Goal: Information Seeking & Learning: Learn about a topic

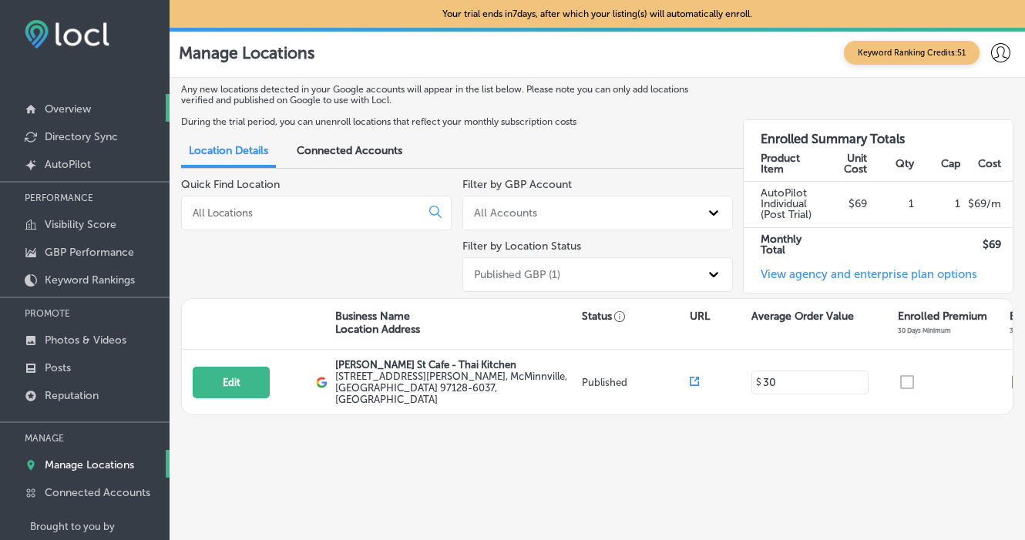
click at [96, 109] on link "Overview" at bounding box center [85, 108] width 170 height 28
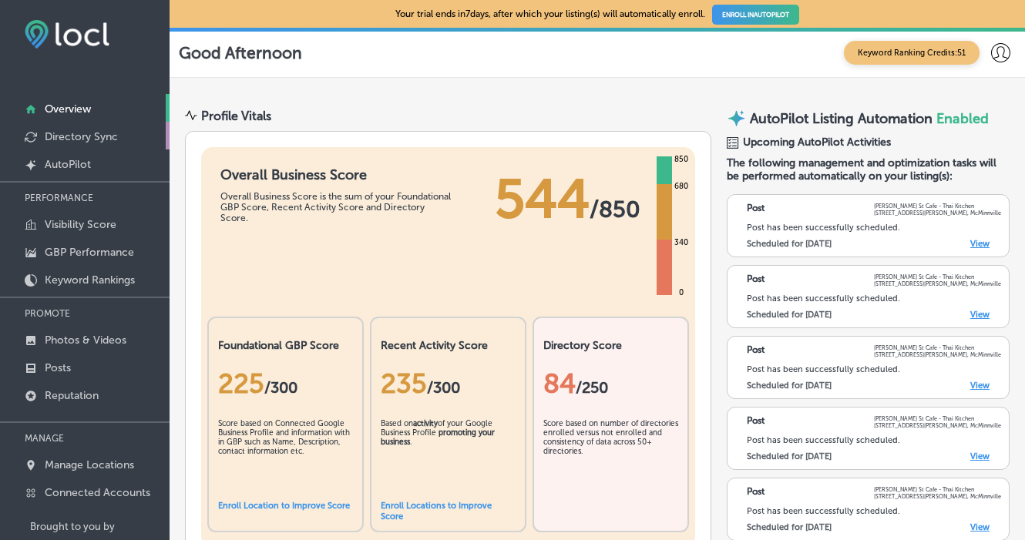
click at [86, 136] on p "Directory Sync" at bounding box center [81, 136] width 73 height 13
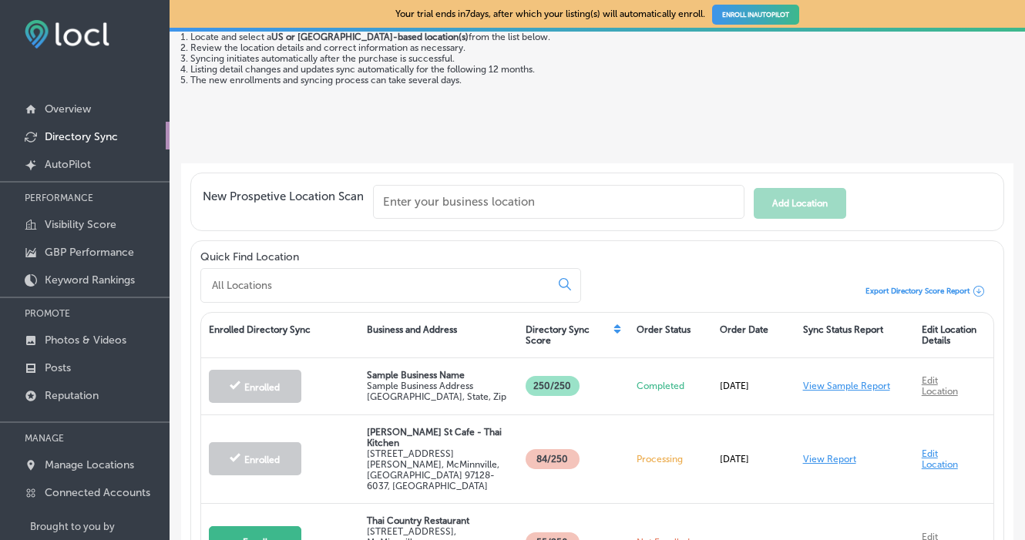
scroll to position [144, 0]
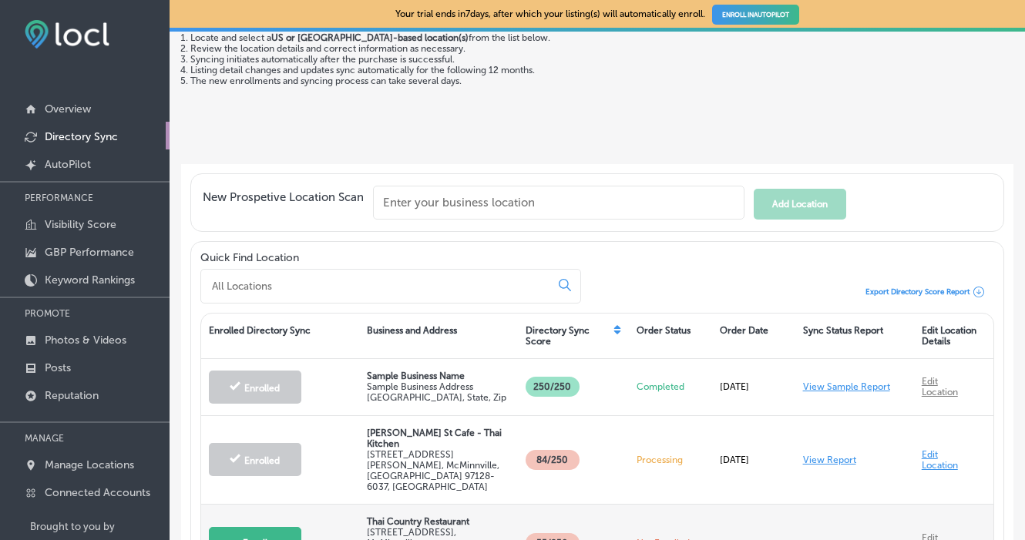
click at [934, 532] on link "Edit Location" at bounding box center [940, 543] width 36 height 22
click at [930, 532] on link "Edit Location" at bounding box center [940, 543] width 36 height 22
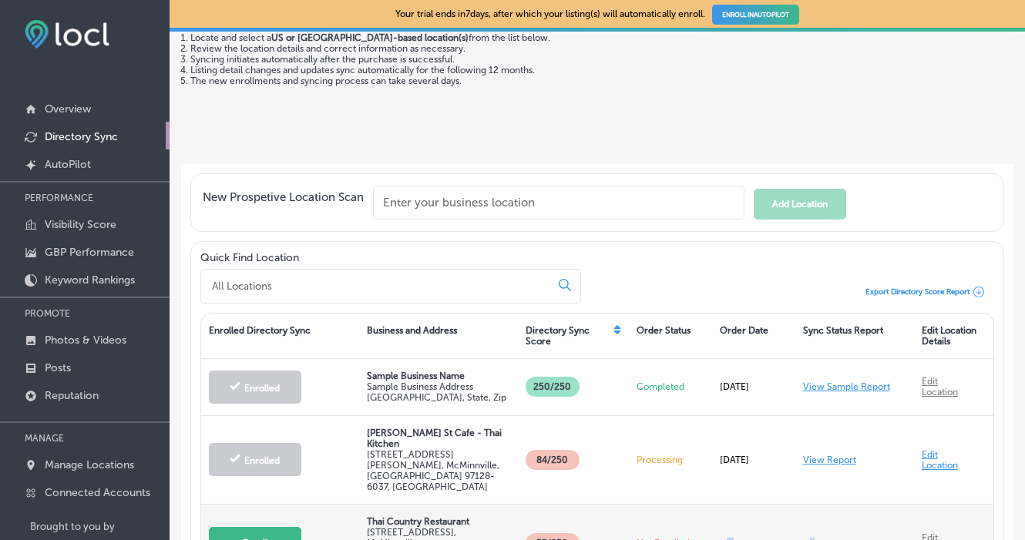
drag, startPoint x: 844, startPoint y: 503, endPoint x: 690, endPoint y: 504, distance: 153.3
click at [690, 505] on div "Enroll Thai Country Restaurant [STREET_ADDRESS] 55 /250 Not Enrolled - - Edit L…" at bounding box center [597, 543] width 792 height 77
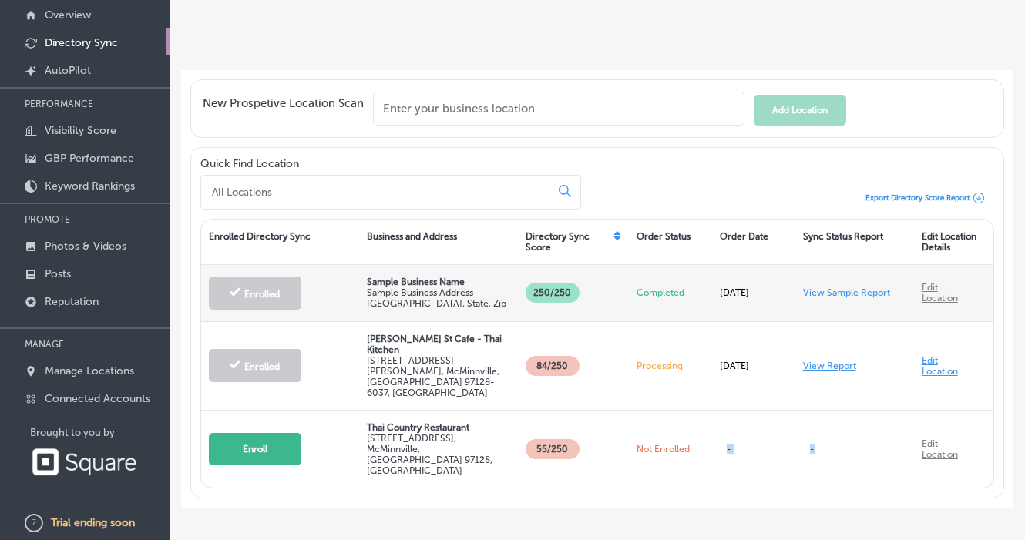
scroll to position [96, 0]
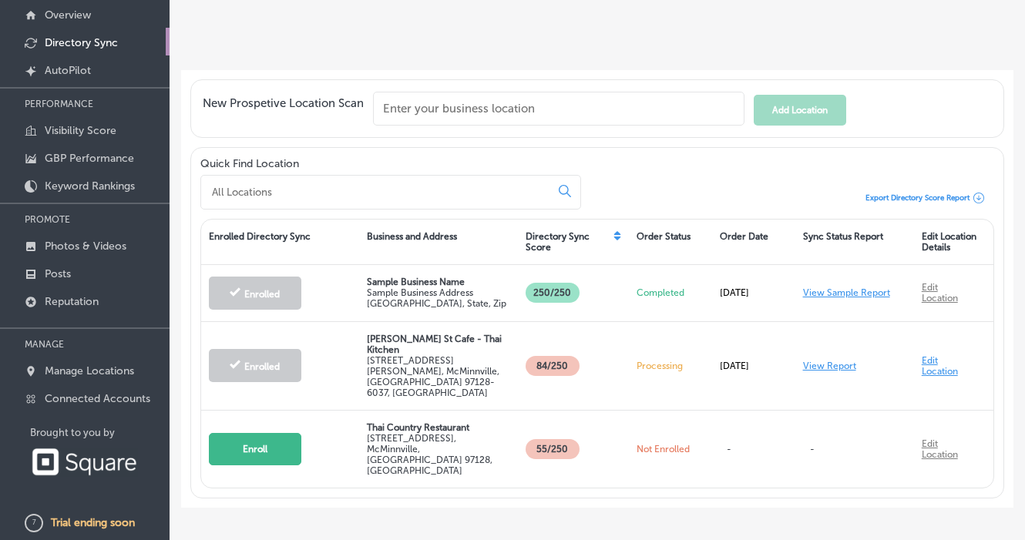
click at [784, 187] on div "Quick Find Location Export Directory Score Report" at bounding box center [597, 183] width 794 height 52
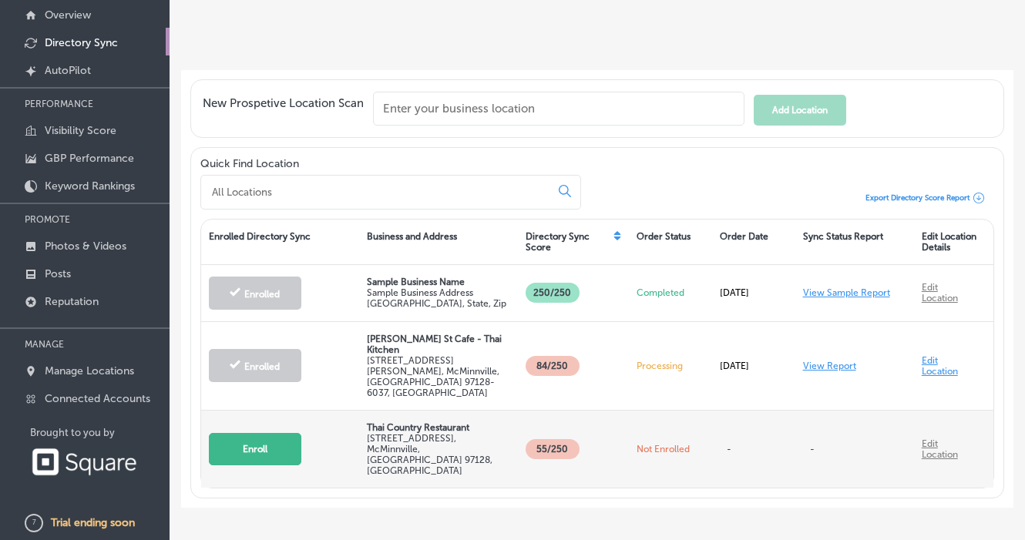
click at [415, 422] on p "Thai Country Restaurant" at bounding box center [438, 427] width 143 height 11
click at [542, 439] on p "55 /250" at bounding box center [553, 449] width 54 height 20
click at [677, 432] on div "Not Enrolled" at bounding box center [670, 449] width 83 height 34
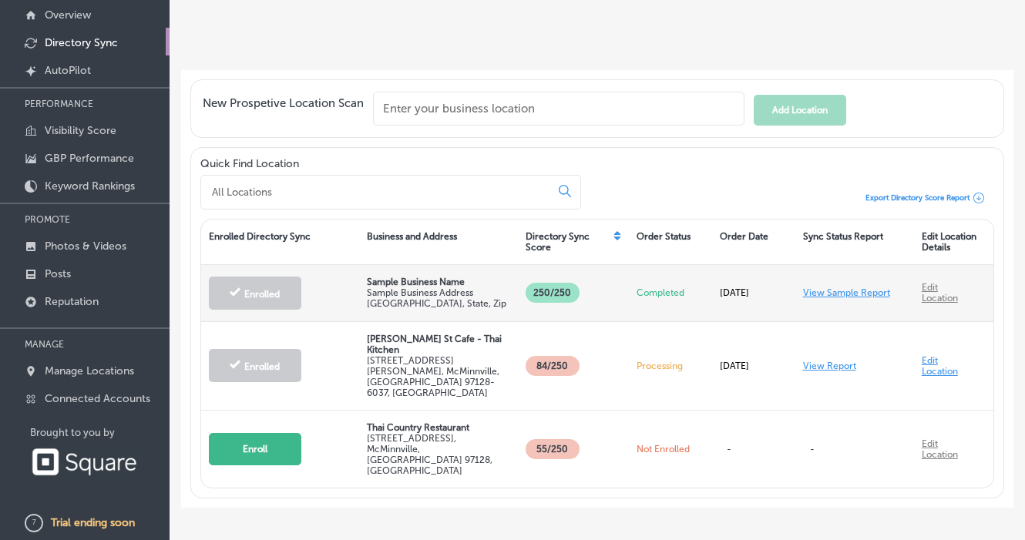
click at [388, 280] on p "Sample Business Name" at bounding box center [438, 282] width 143 height 11
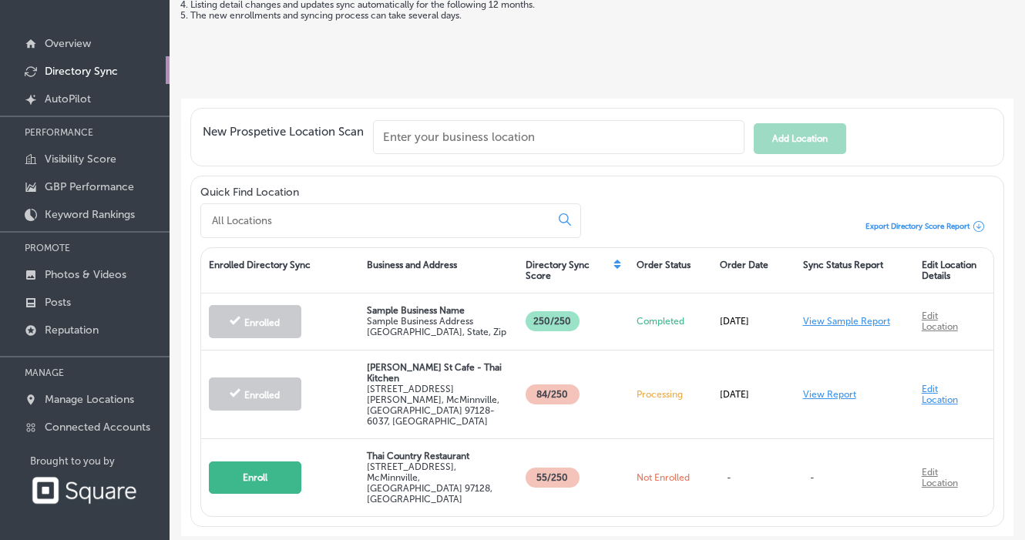
scroll to position [36, 0]
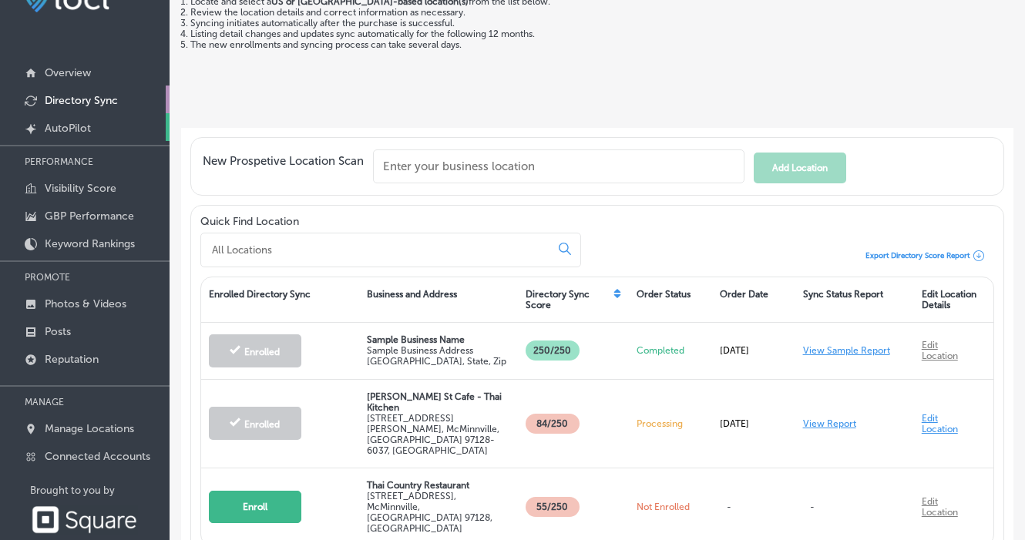
click at [97, 128] on link "Created by potrace 1.10, written by [PERSON_NAME] [DATE]-[DATE] AutoPilot" at bounding box center [85, 127] width 170 height 28
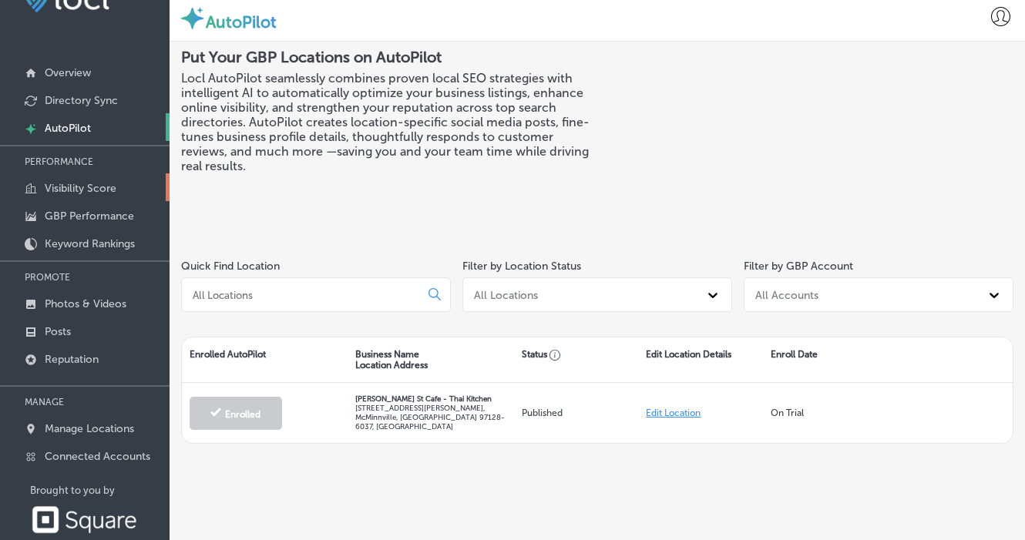
click at [99, 186] on p "Visibility Score" at bounding box center [81, 188] width 72 height 13
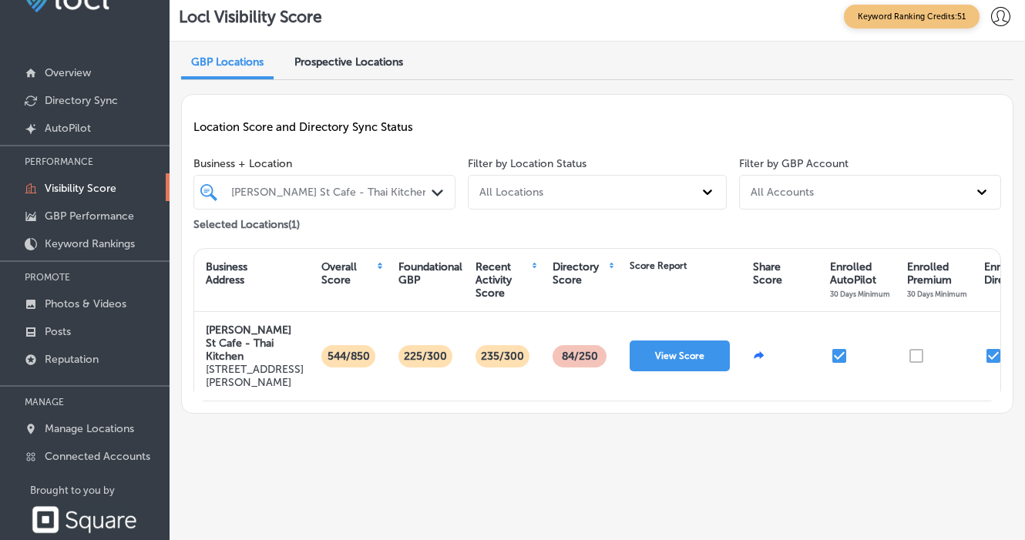
click at [334, 49] on div "Prospective Locations" at bounding box center [349, 64] width 132 height 32
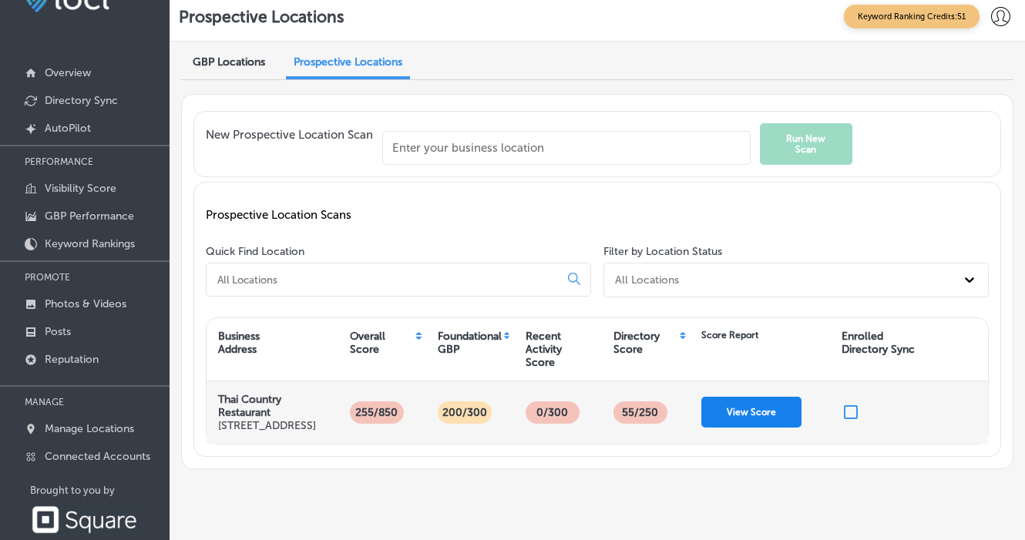
click at [745, 425] on button "View Score" at bounding box center [751, 412] width 100 height 31
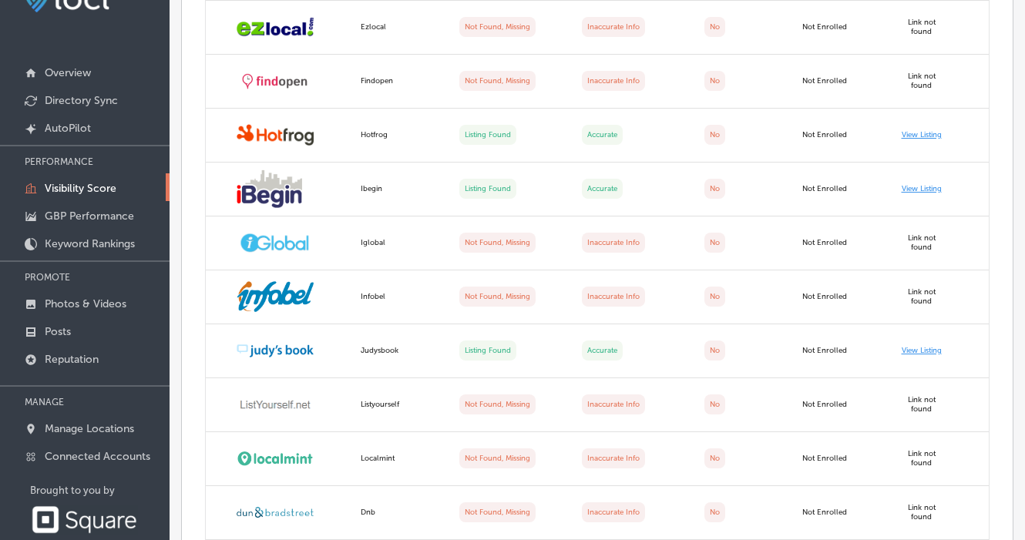
scroll to position [1594, 0]
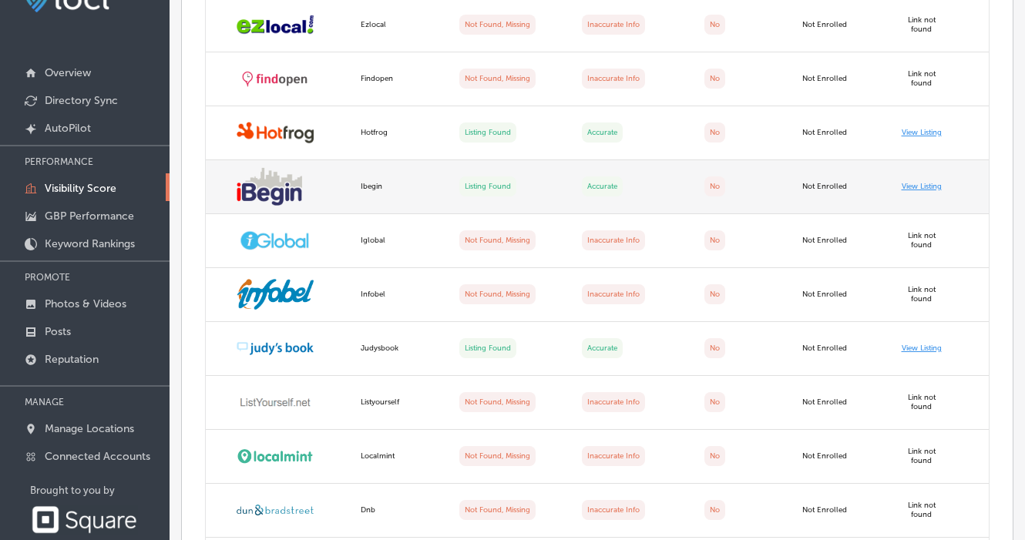
click at [927, 191] on link "View Listing" at bounding box center [922, 186] width 40 height 9
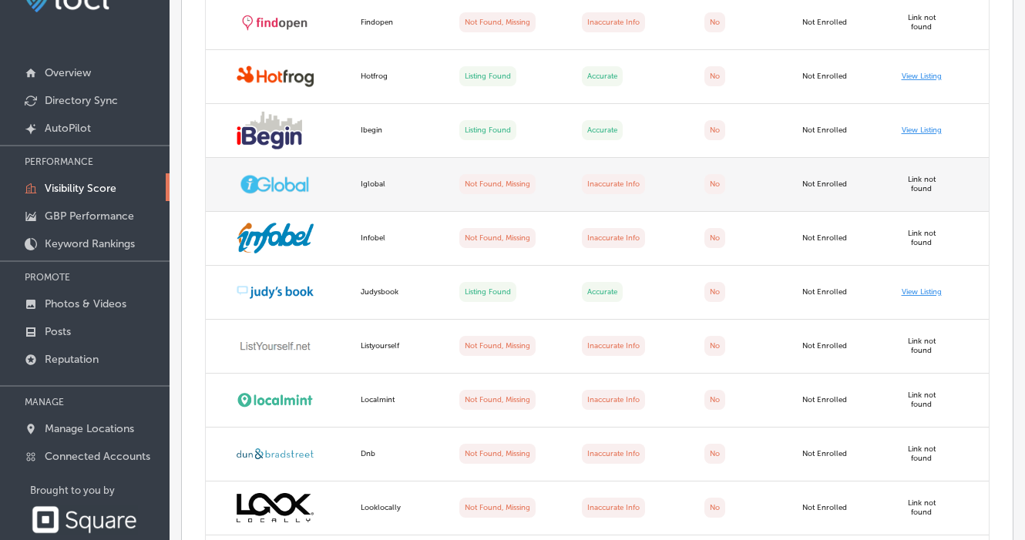
scroll to position [1659, 0]
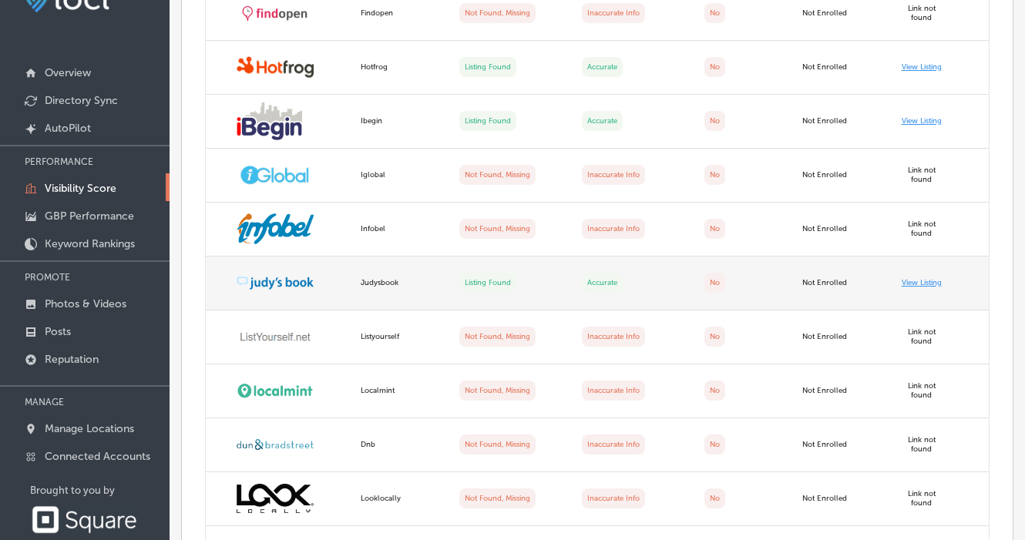
click at [921, 311] on td "View Listing" at bounding box center [940, 284] width 98 height 54
click at [922, 287] on link "View Listing" at bounding box center [922, 282] width 40 height 9
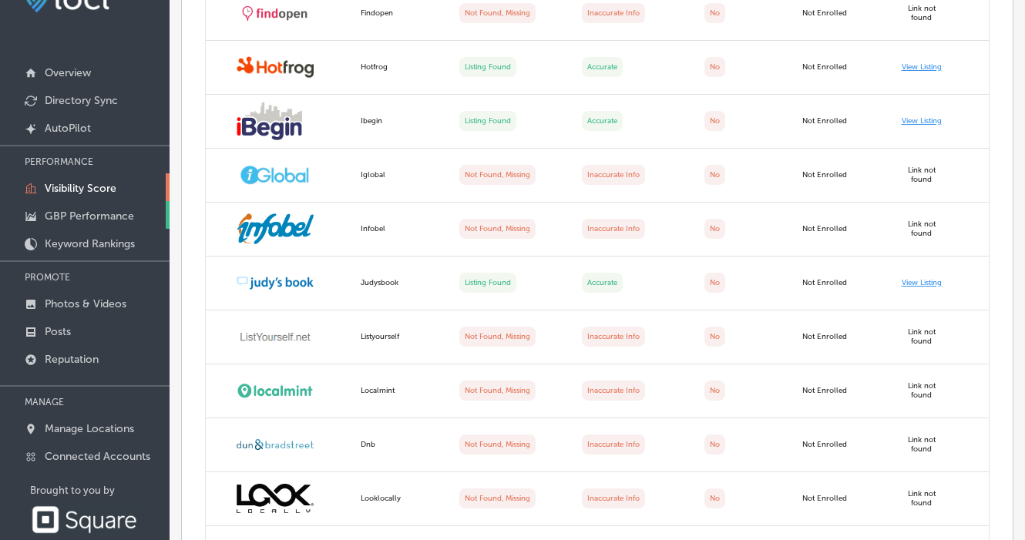
click at [107, 216] on p "GBP Performance" at bounding box center [89, 216] width 89 height 13
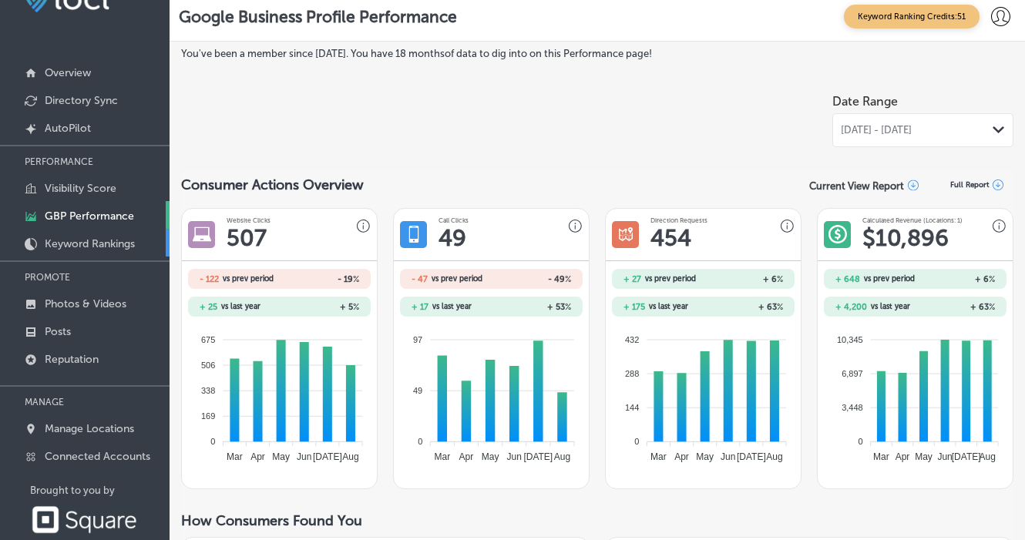
click at [105, 244] on p "Keyword Rankings" at bounding box center [90, 243] width 90 height 13
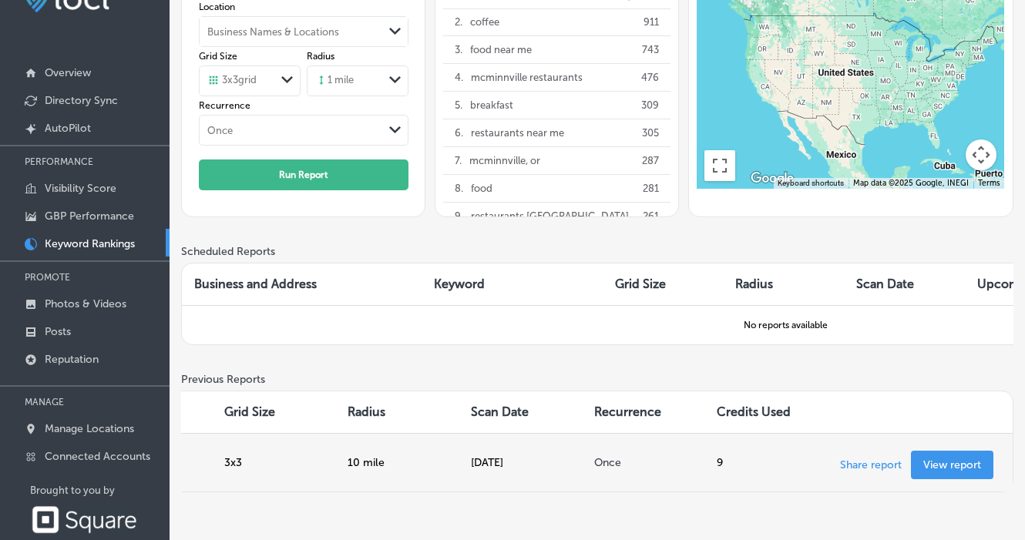
scroll to position [0, 401]
click at [944, 470] on p "View report" at bounding box center [952, 464] width 58 height 13
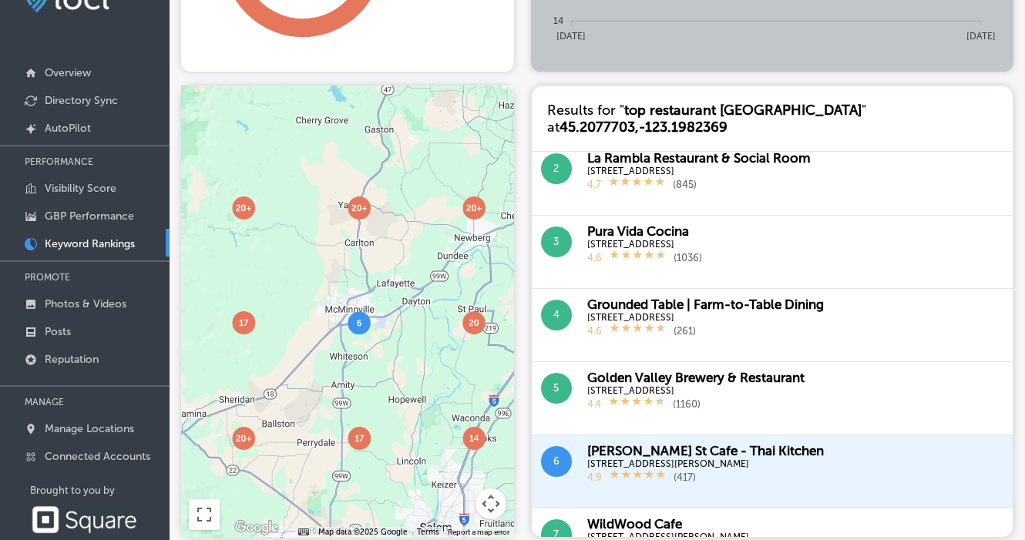
scroll to position [89, 0]
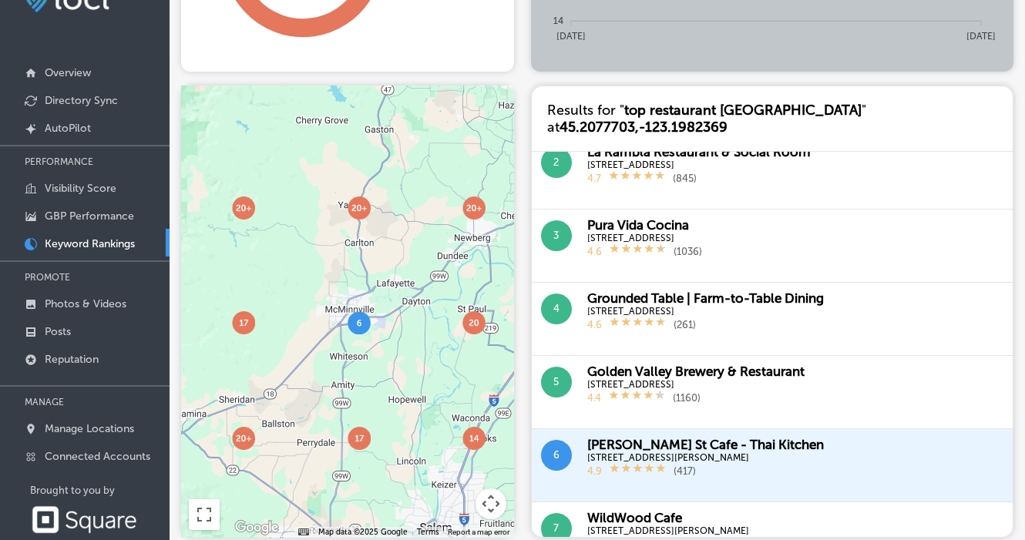
click at [734, 425] on div "5 [GEOGRAPHIC_DATA] & Restaurant [STREET_ADDRESS] 4.4 ( 1160 )" at bounding box center [772, 392] width 481 height 73
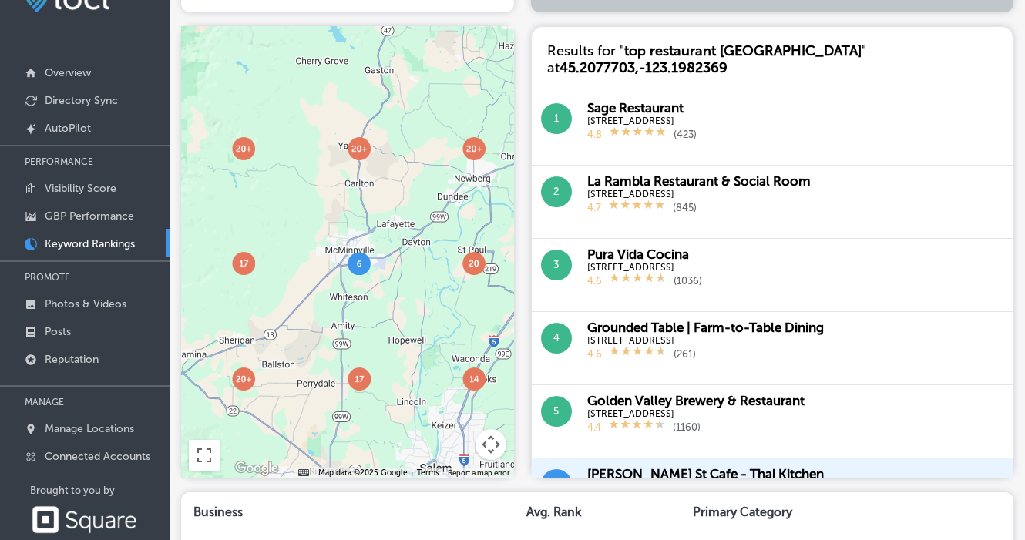
scroll to position [441, 0]
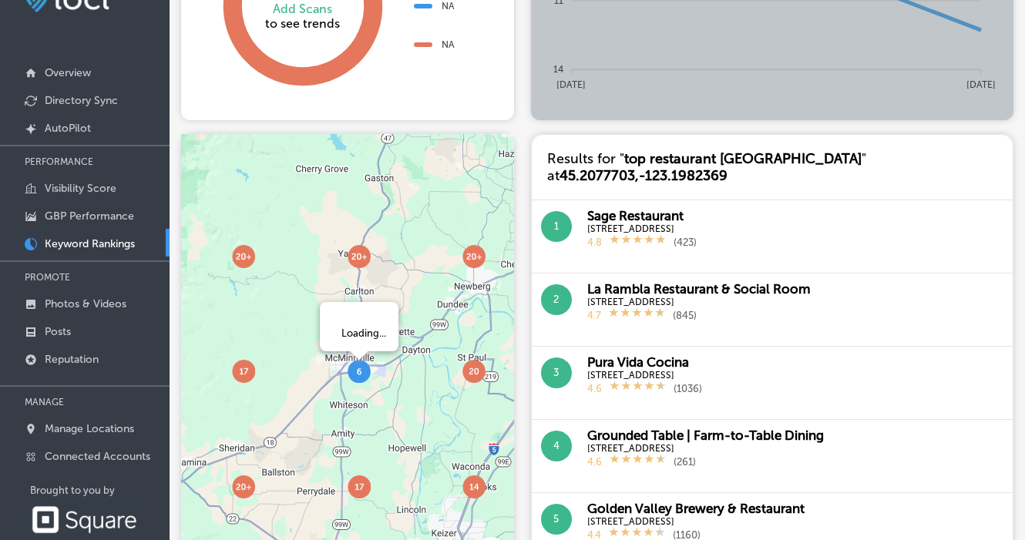
click at [358, 370] on img at bounding box center [359, 371] width 23 height 23
click at [620, 214] on div "Sage Restaurant" at bounding box center [641, 215] width 109 height 15
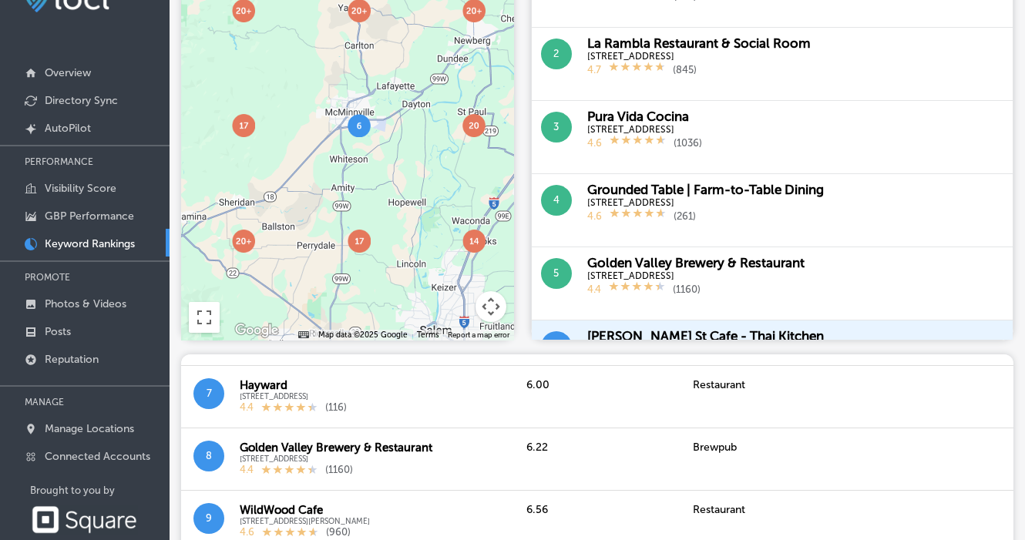
scroll to position [404, 0]
click at [109, 326] on link "Posts" at bounding box center [85, 331] width 170 height 28
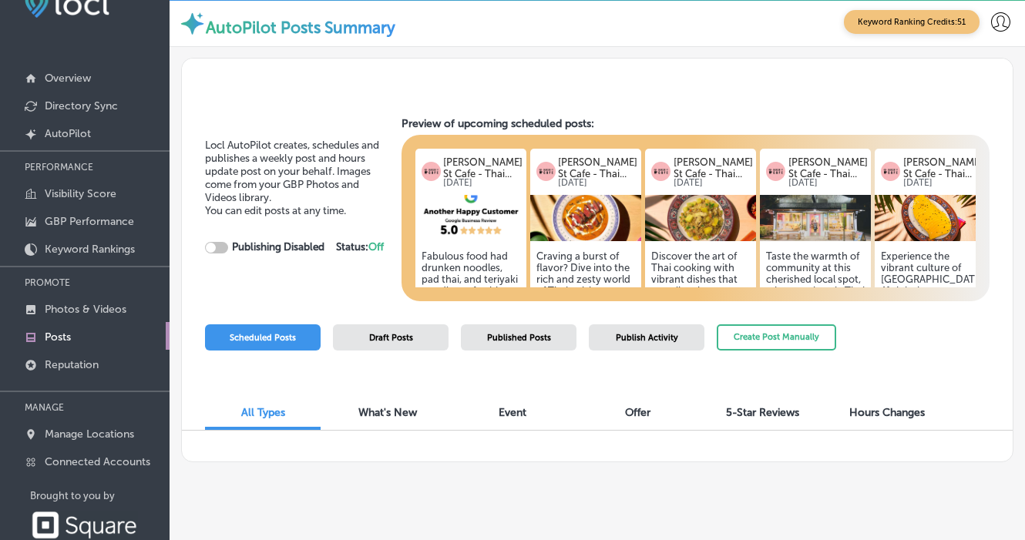
scroll to position [22, 0]
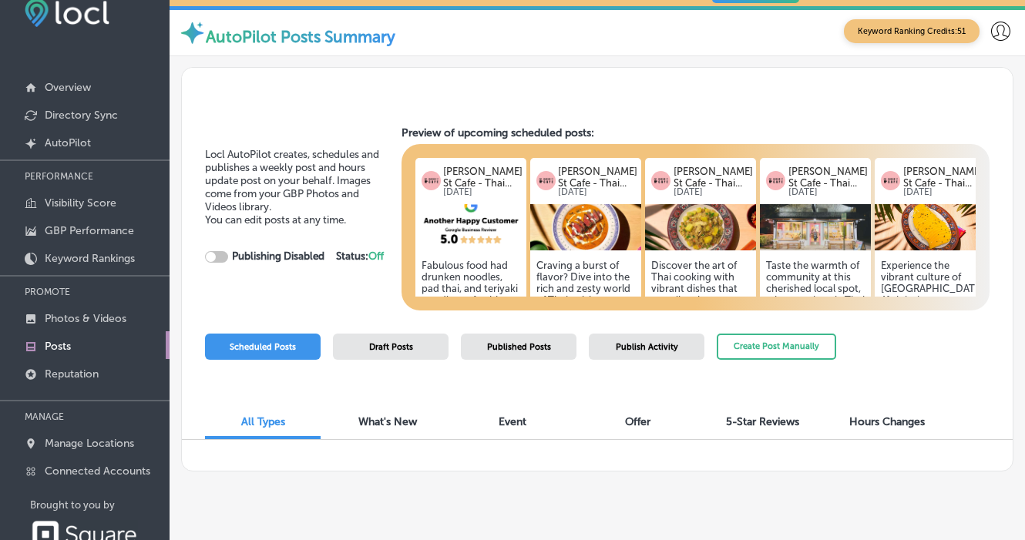
checkbox input "true"
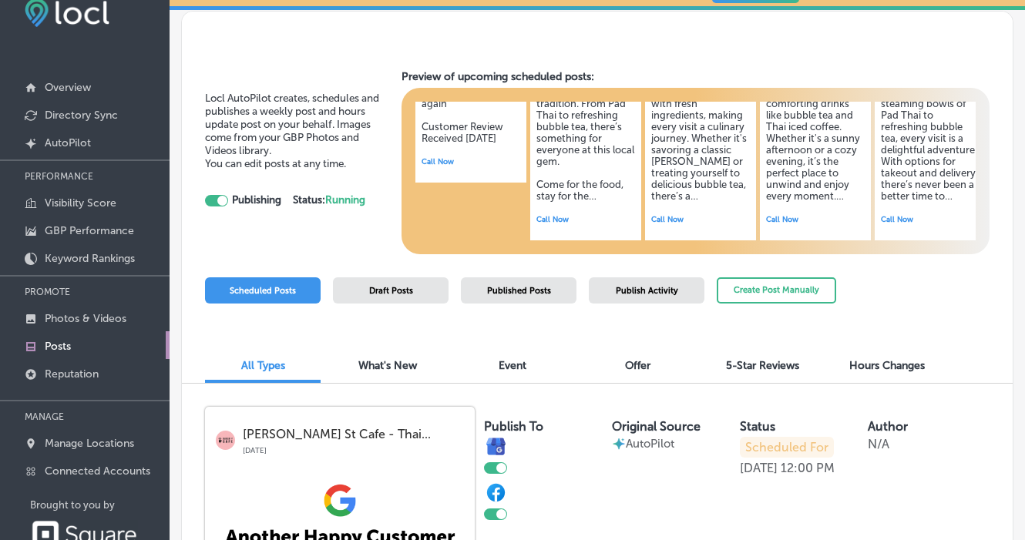
scroll to position [186, 0]
